Goal: Transaction & Acquisition: Register for event/course

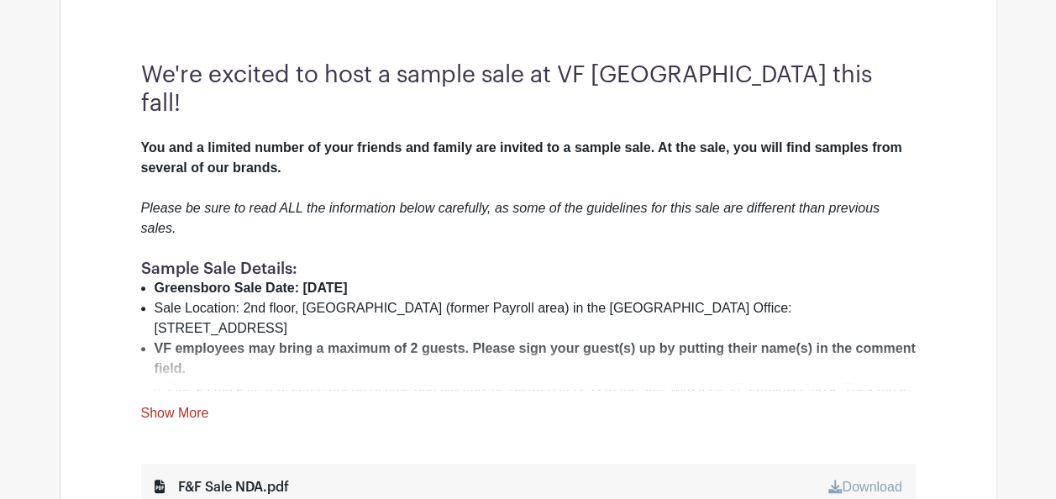
scroll to position [672, 0]
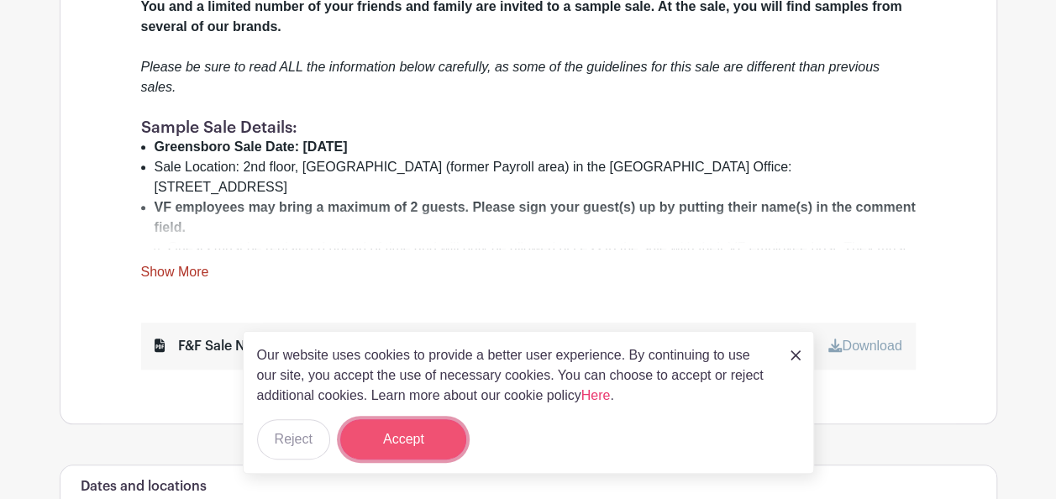
click at [451, 433] on button "Accept" at bounding box center [403, 439] width 126 height 40
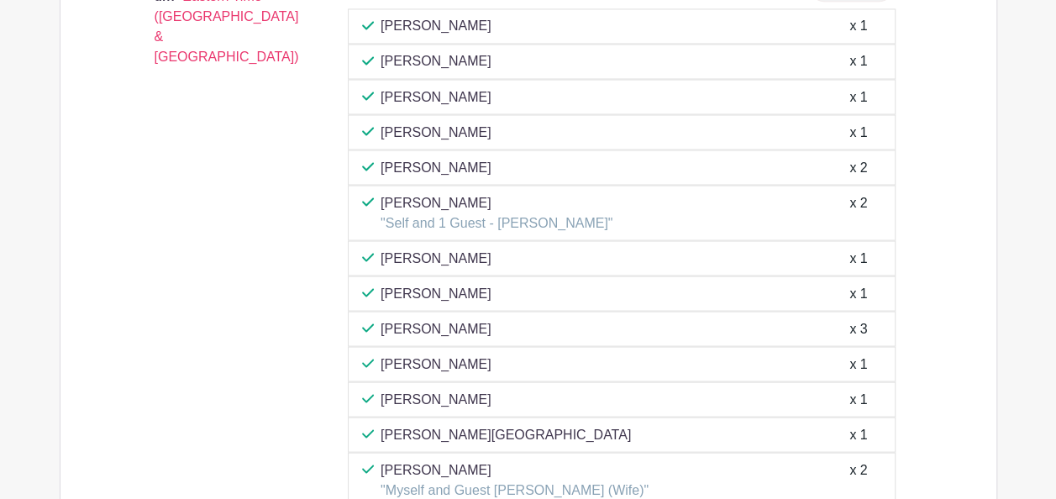
scroll to position [1512, 0]
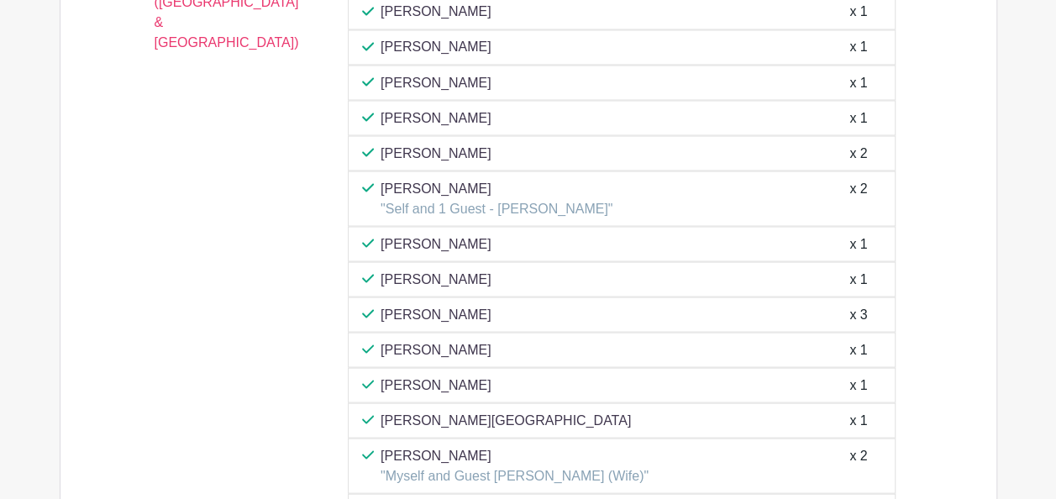
click at [266, 288] on div "09:00 am - 09:35 am - Eastern Time ([GEOGRAPHIC_DATA] & [GEOGRAPHIC_DATA])" at bounding box center [218, 444] width 208 height 998
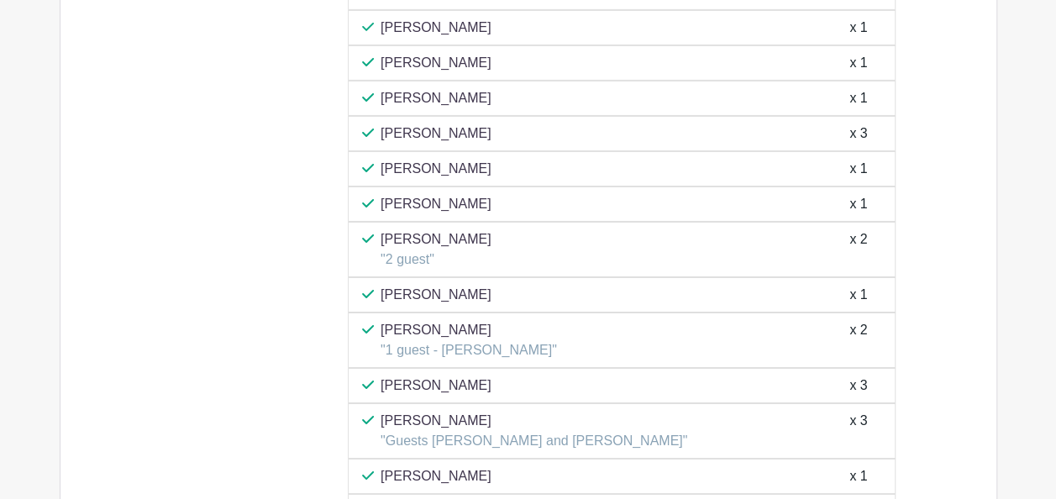
scroll to position [3445, 0]
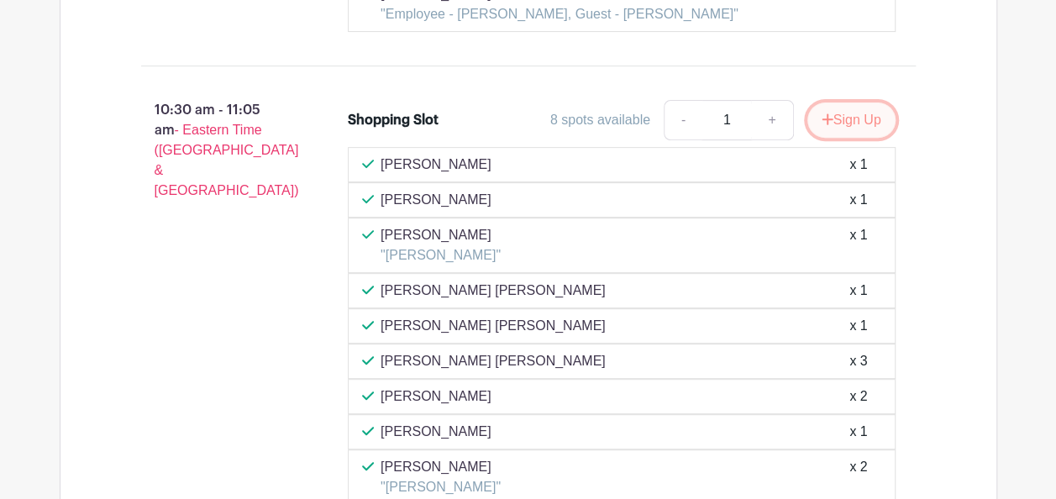
click at [851, 103] on button "Sign Up" at bounding box center [851, 120] width 88 height 35
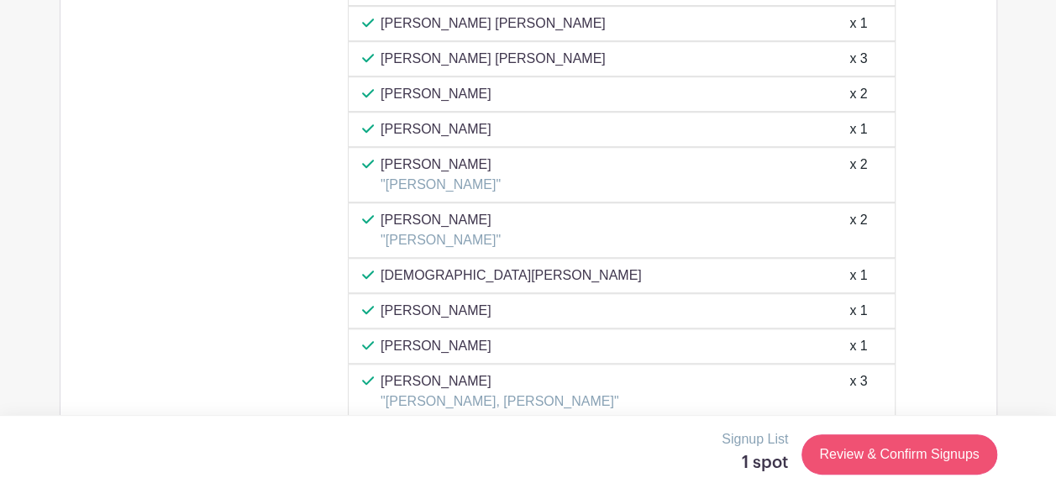
scroll to position [3781, 0]
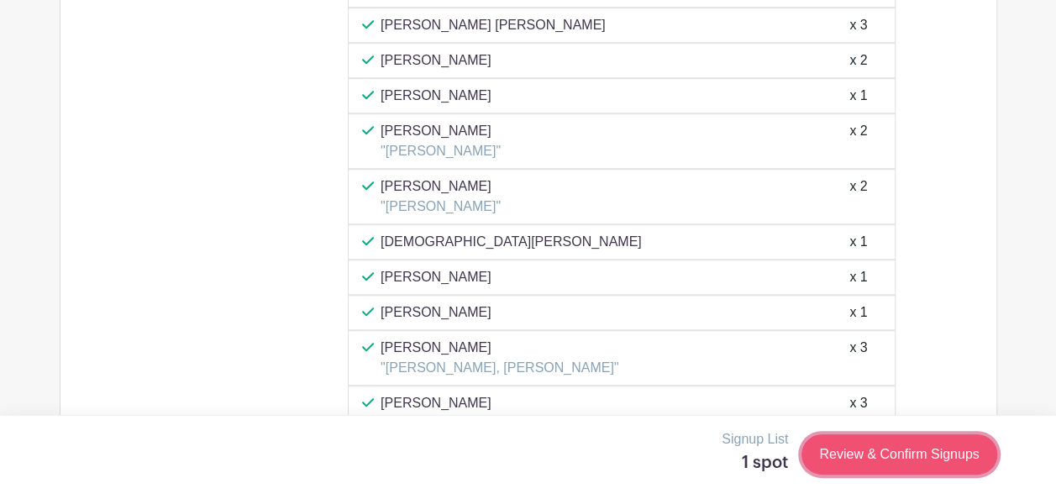
click at [870, 448] on link "Review & Confirm Signups" at bounding box center [899, 454] width 195 height 40
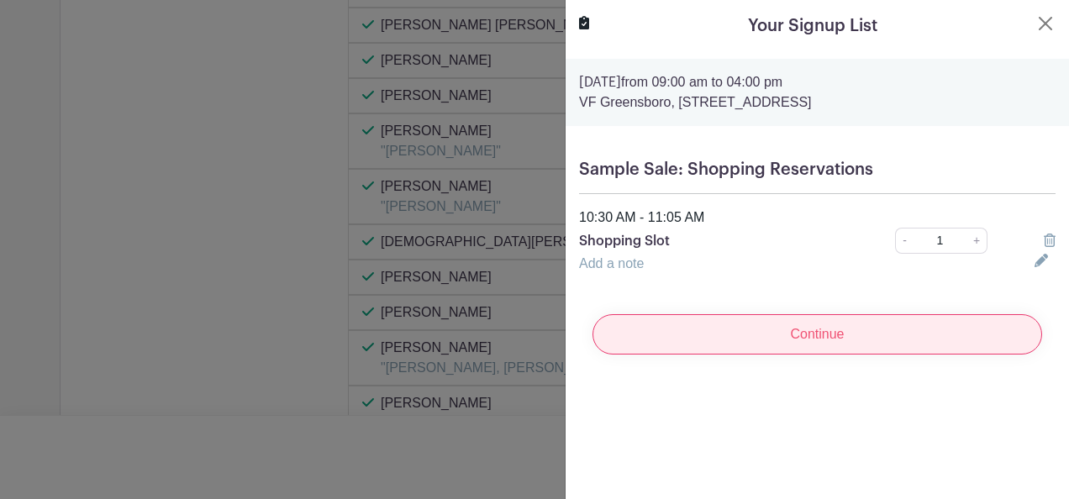
click at [853, 332] on input "Continue" at bounding box center [817, 334] width 450 height 40
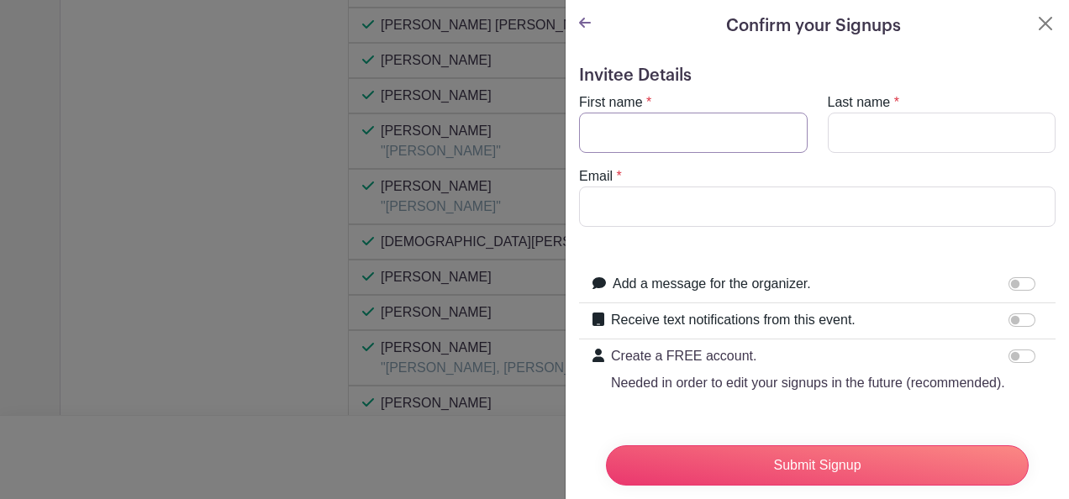
click at [628, 130] on input "First name" at bounding box center [693, 133] width 229 height 40
type input "[PERSON_NAME]"
click at [638, 138] on input "[PERSON_NAME]" at bounding box center [693, 133] width 229 height 40
type input "S"
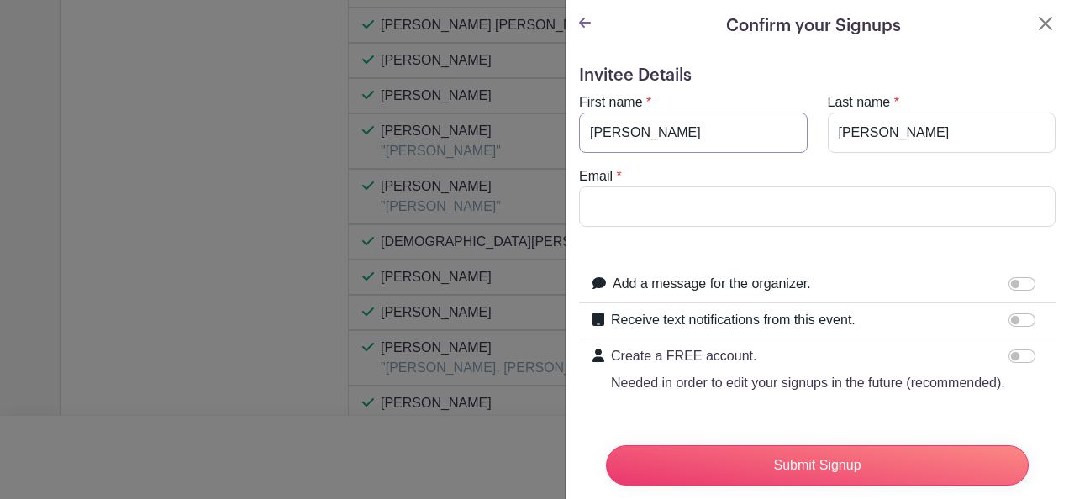
type input "[PERSON_NAME]"
click at [579, 400] on div "Create a FREE account. Needed in order to edit your signups in the future (reco…" at bounding box center [817, 369] width 476 height 60
click at [705, 210] on input "[PERSON_NAME]" at bounding box center [817, 207] width 476 height 40
type input "[EMAIL_ADDRESS][DOMAIN_NAME]"
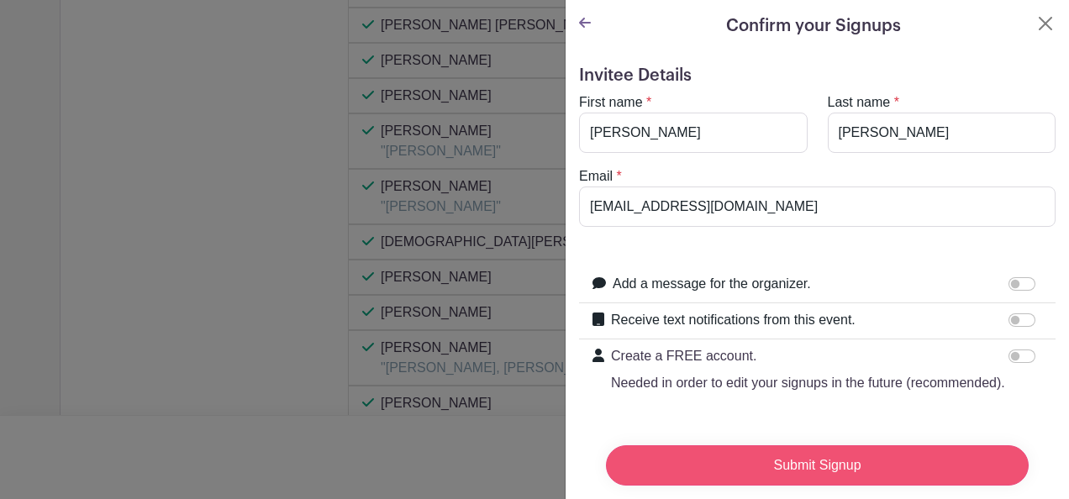
click at [794, 445] on input "Submit Signup" at bounding box center [817, 465] width 423 height 40
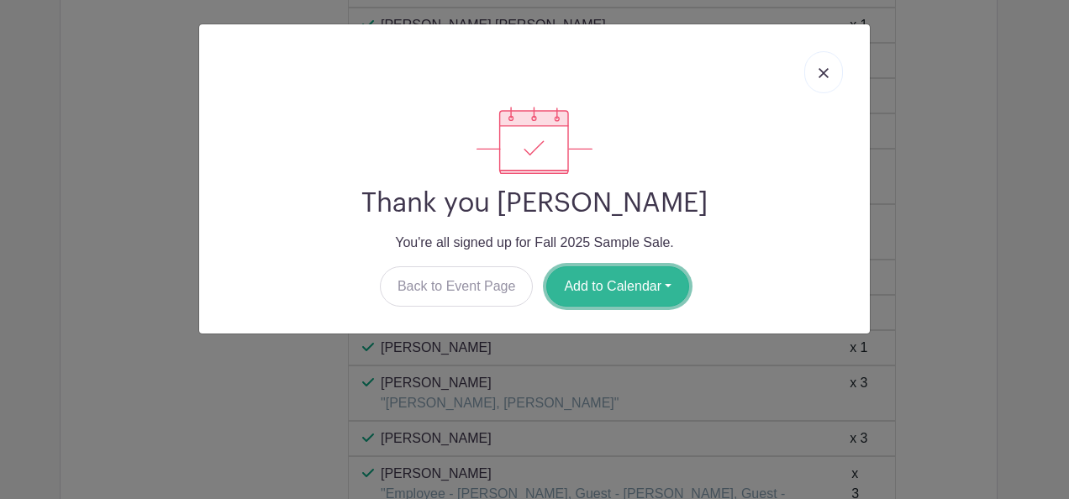
click at [640, 276] on button "Add to Calendar" at bounding box center [617, 286] width 143 height 40
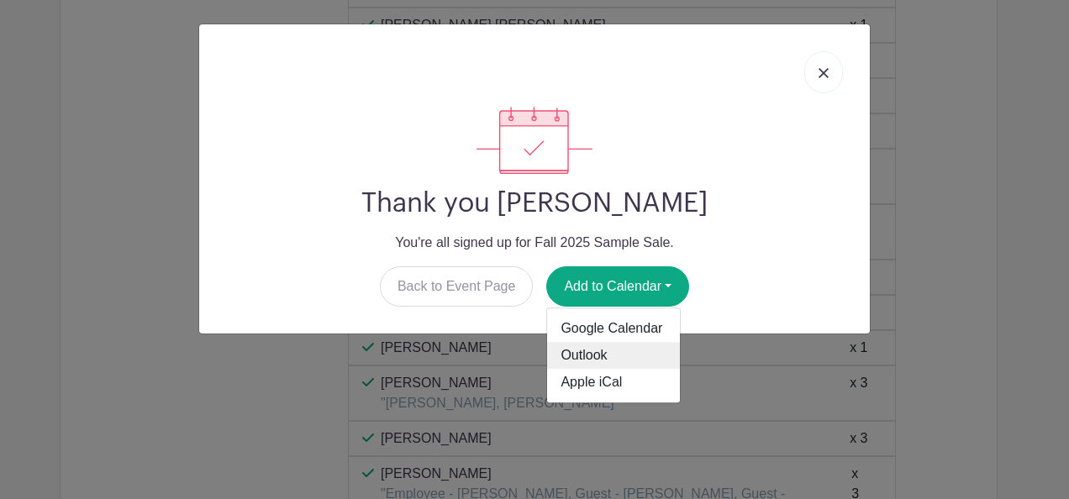
click at [609, 356] on link "Outlook" at bounding box center [613, 356] width 133 height 27
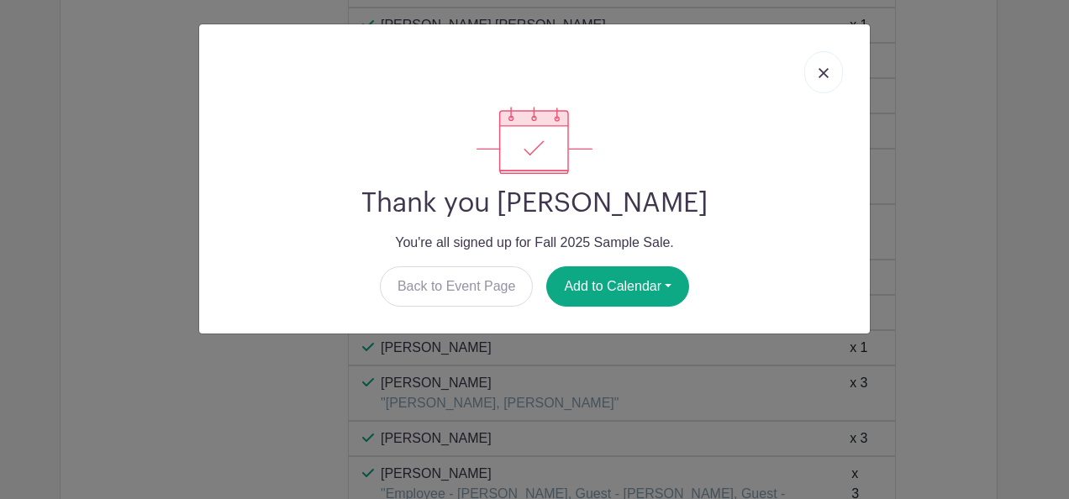
click at [1012, 129] on div "Thank you [PERSON_NAME] You're all signed up for Fall 2025 Sample Sale. Back to…" at bounding box center [534, 249] width 1069 height 499
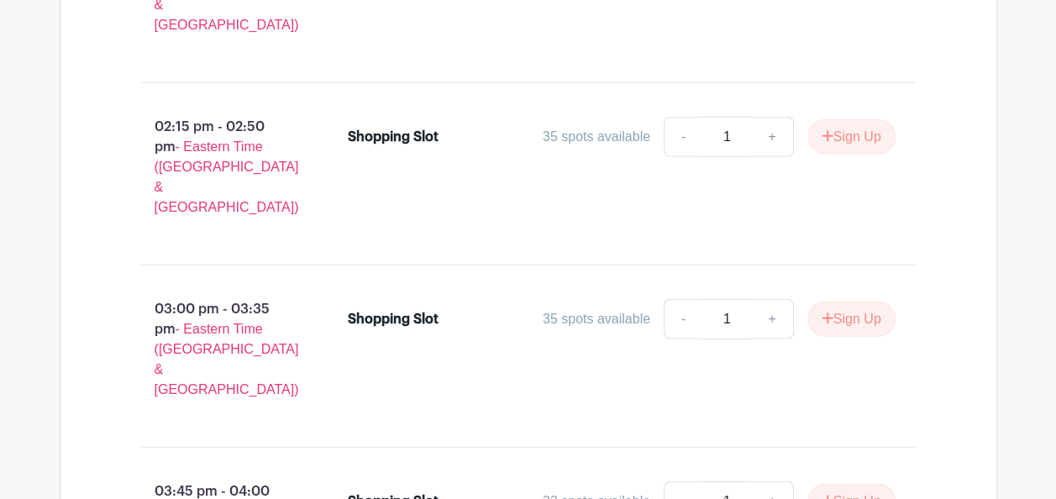
scroll to position [5432, 0]
